Goal: Information Seeking & Learning: Understand process/instructions

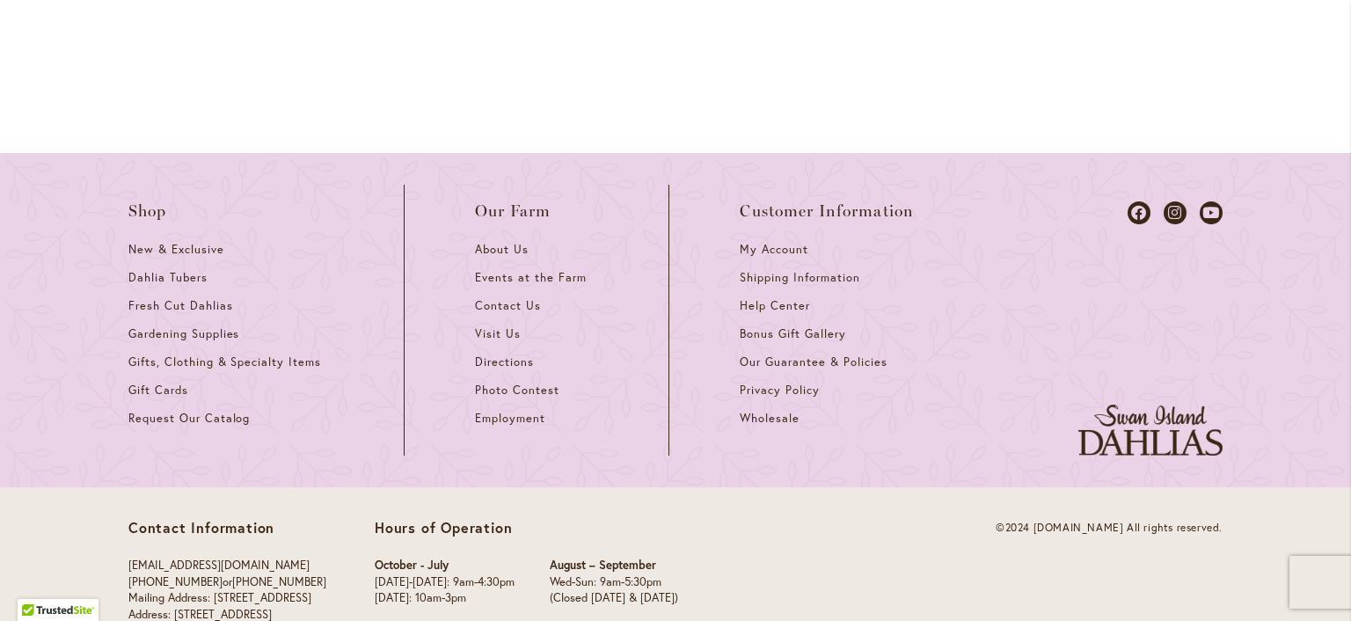
scroll to position [2642, 0]
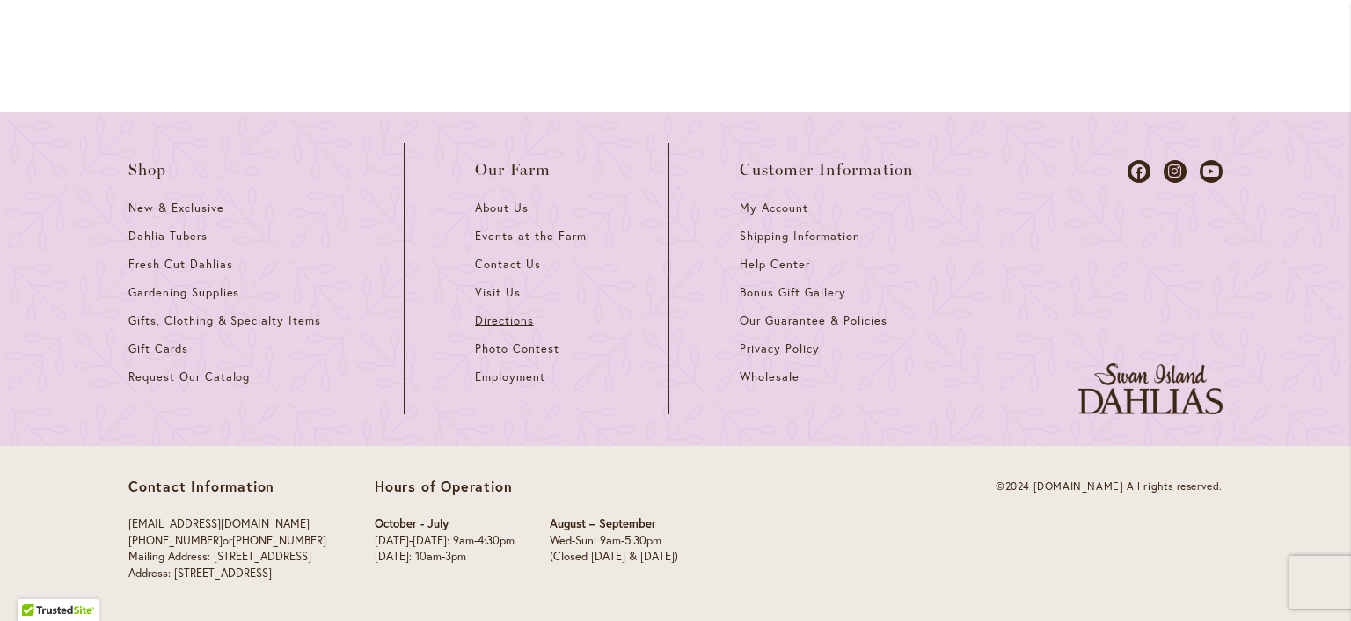
click at [486, 316] on span "Directions" at bounding box center [504, 320] width 59 height 15
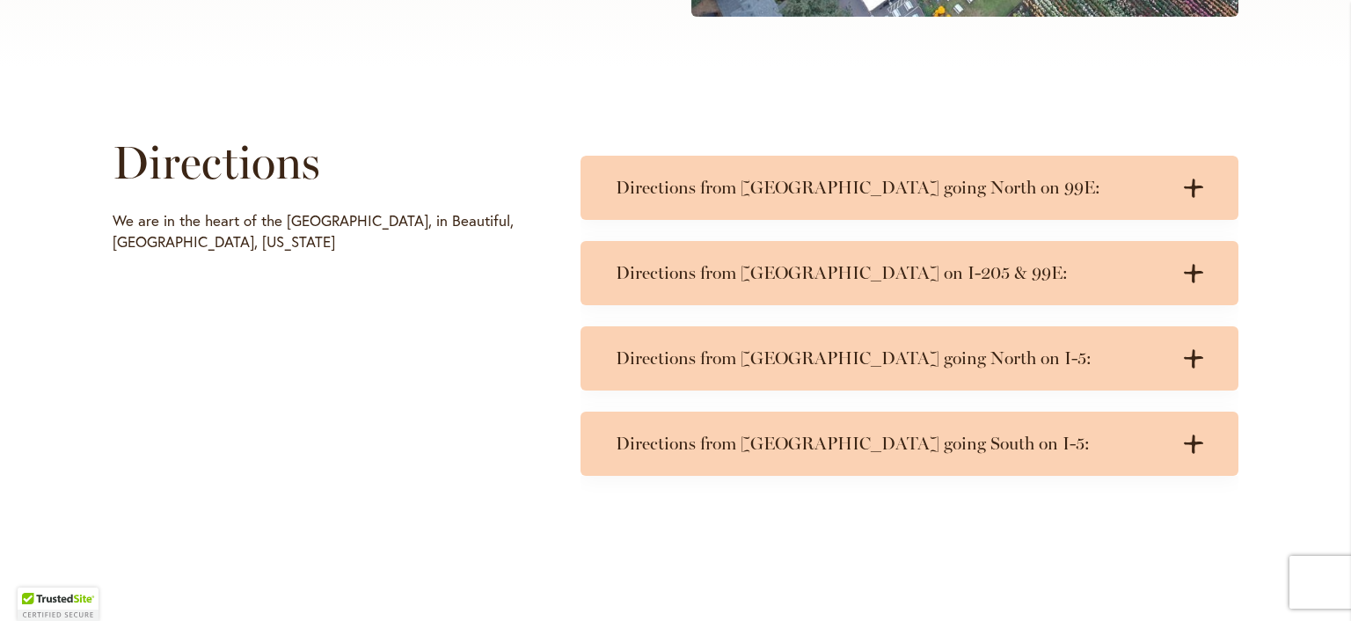
scroll to position [879, 0]
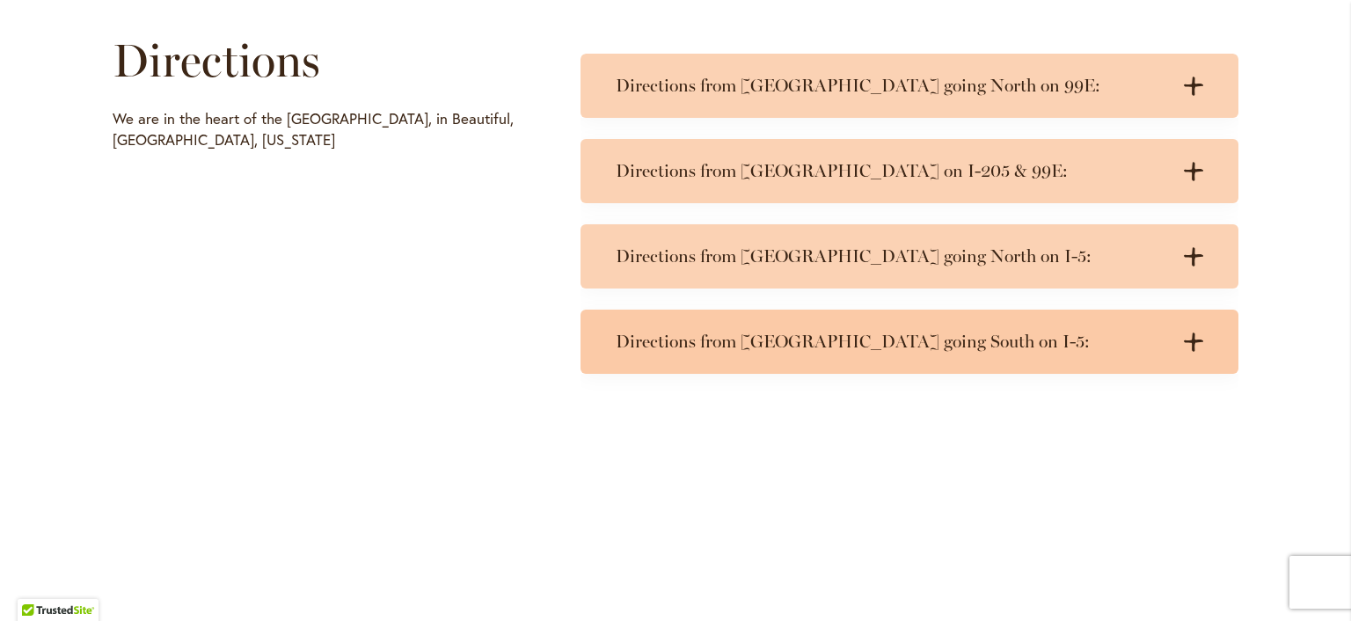
click at [1184, 337] on icon ".cls-1 { fill: #3c2616; stroke-width: 0px; }" at bounding box center [1193, 341] width 19 height 19
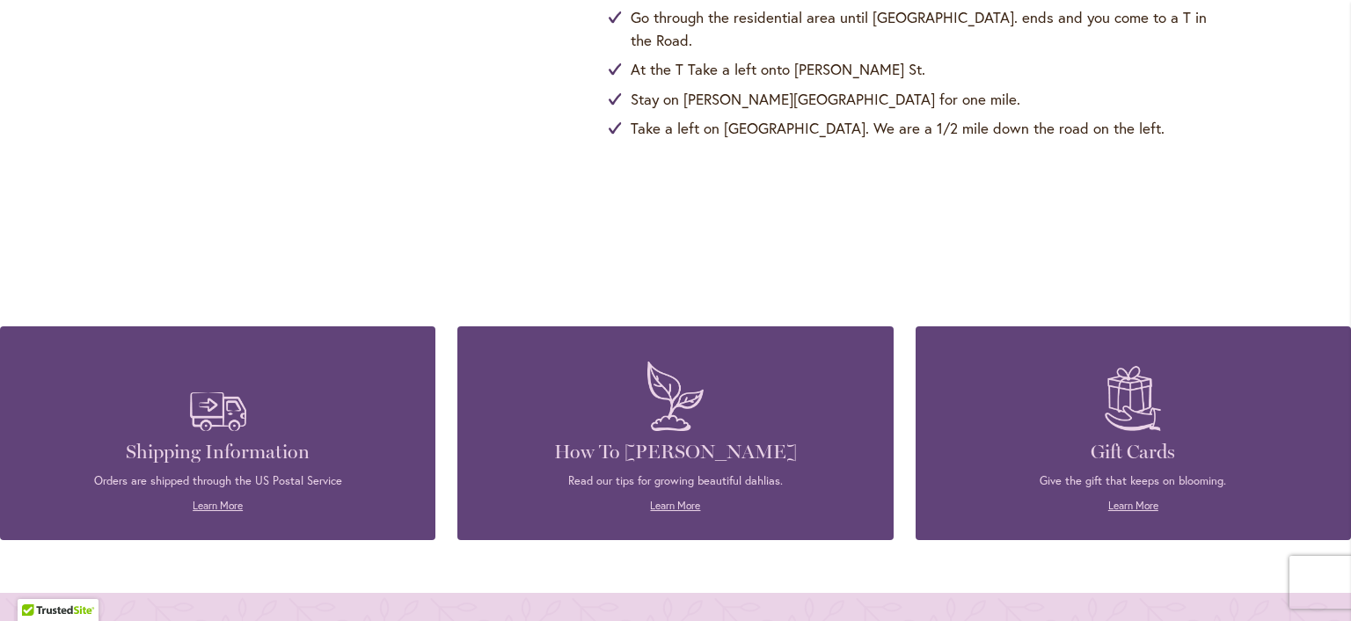
scroll to position [1407, 0]
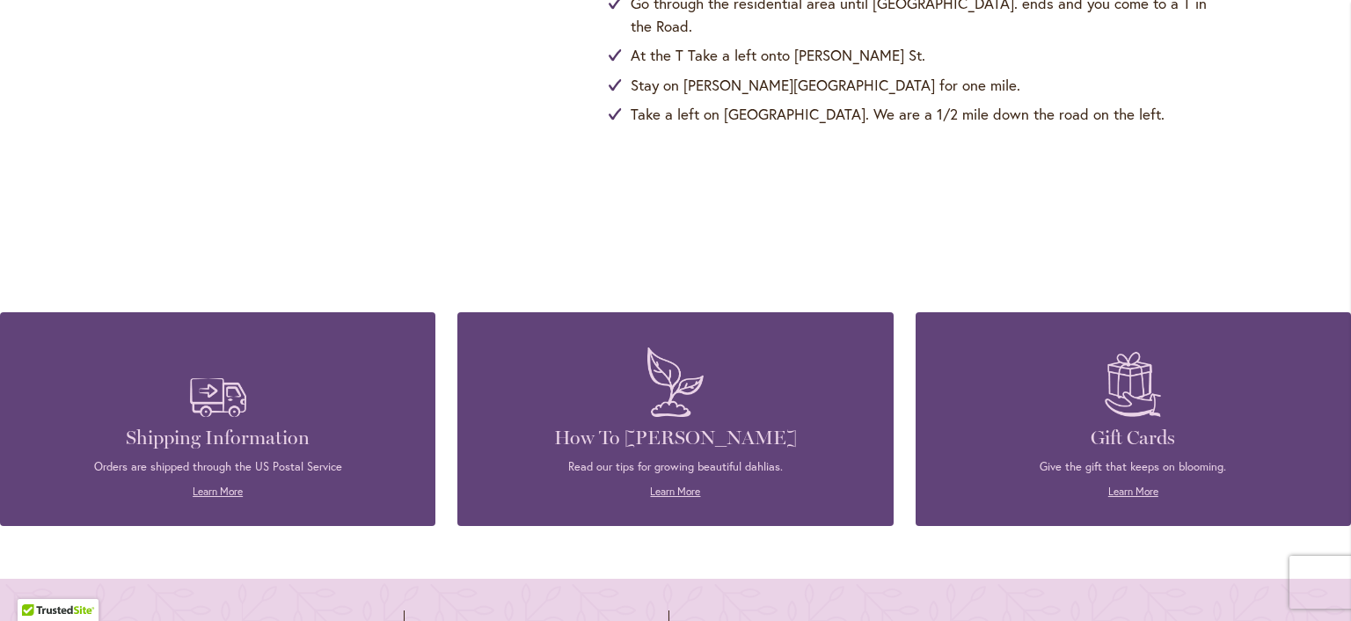
click at [689, 439] on h4 "How To [PERSON_NAME]" at bounding box center [675, 438] width 383 height 25
click at [667, 456] on div "How To Grow Dahlias Read our tips for growing beautiful dahlias. Learn More" at bounding box center [675, 419] width 383 height 161
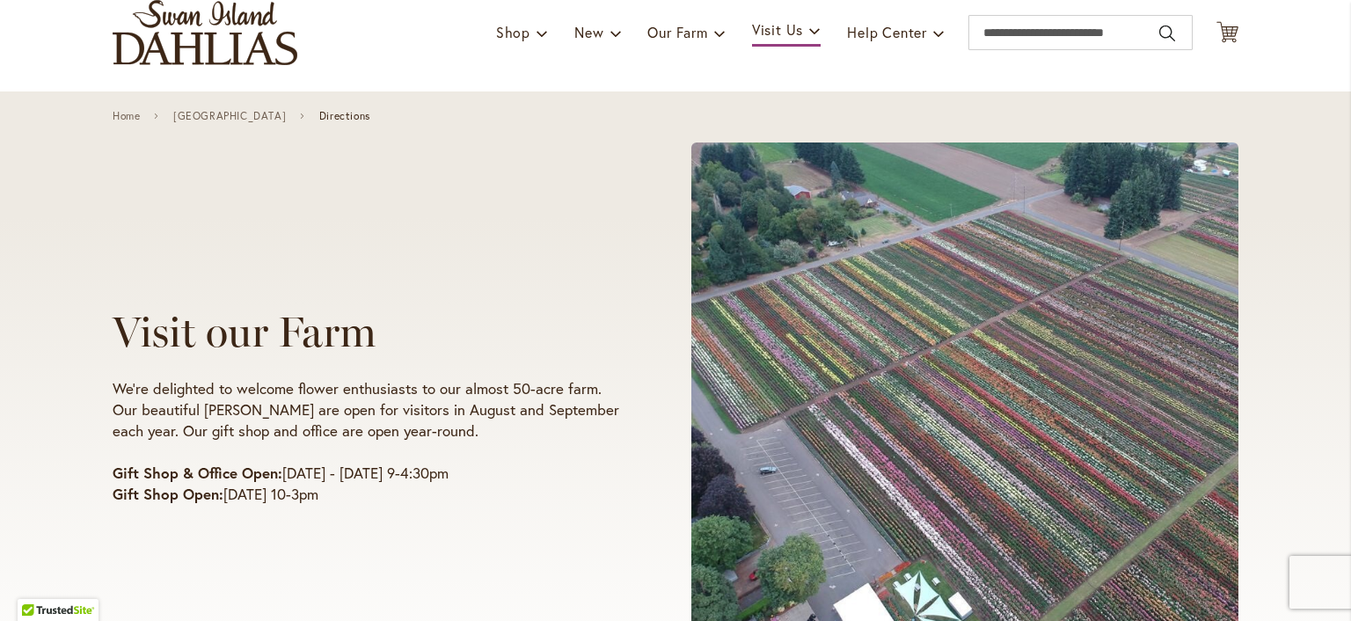
scroll to position [0, 0]
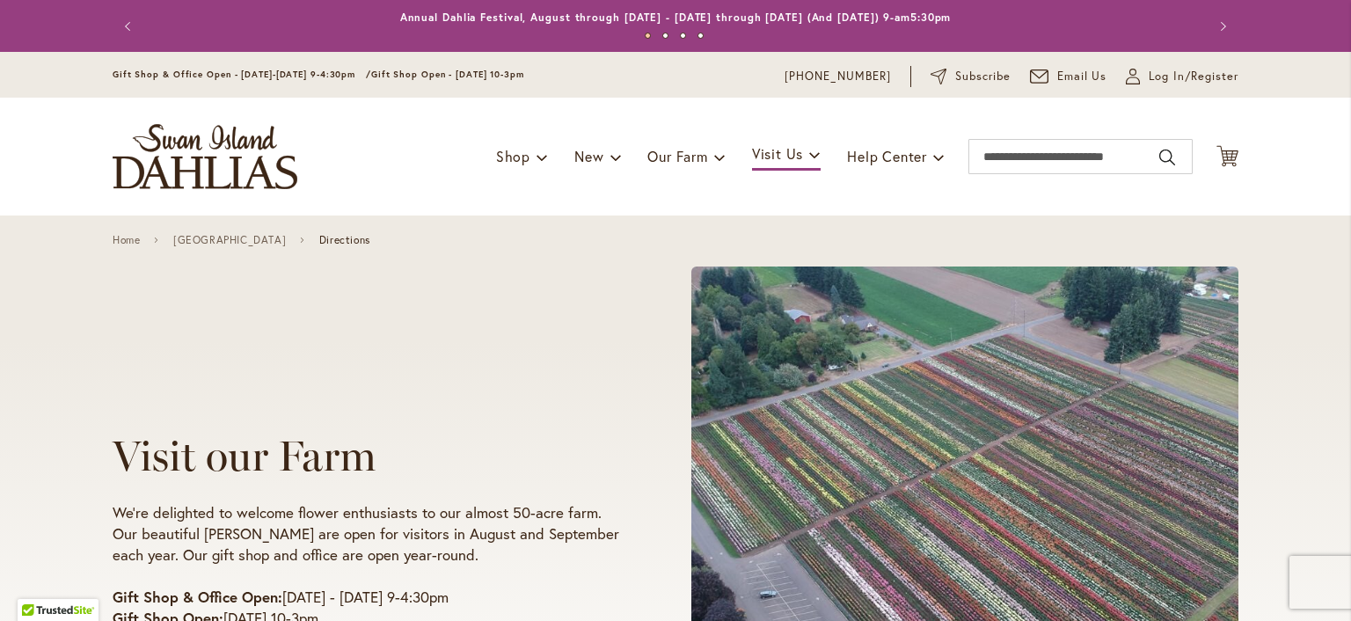
drag, startPoint x: 155, startPoint y: 153, endPoint x: 597, endPoint y: 348, distance: 483.5
click at [597, 351] on div "Visit our Farm We're delighted to welcome flower enthusiasts to our almost 50-a…" at bounding box center [676, 530] width 1126 height 559
